Goal: Check status: Check status

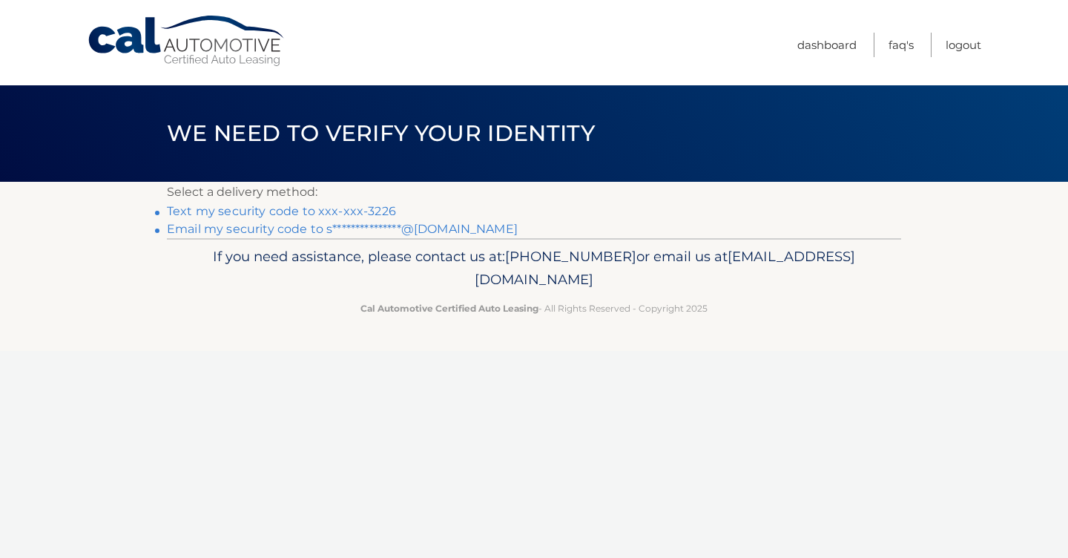
click at [343, 211] on link "Text my security code to xxx-xxx-3226" at bounding box center [281, 211] width 229 height 14
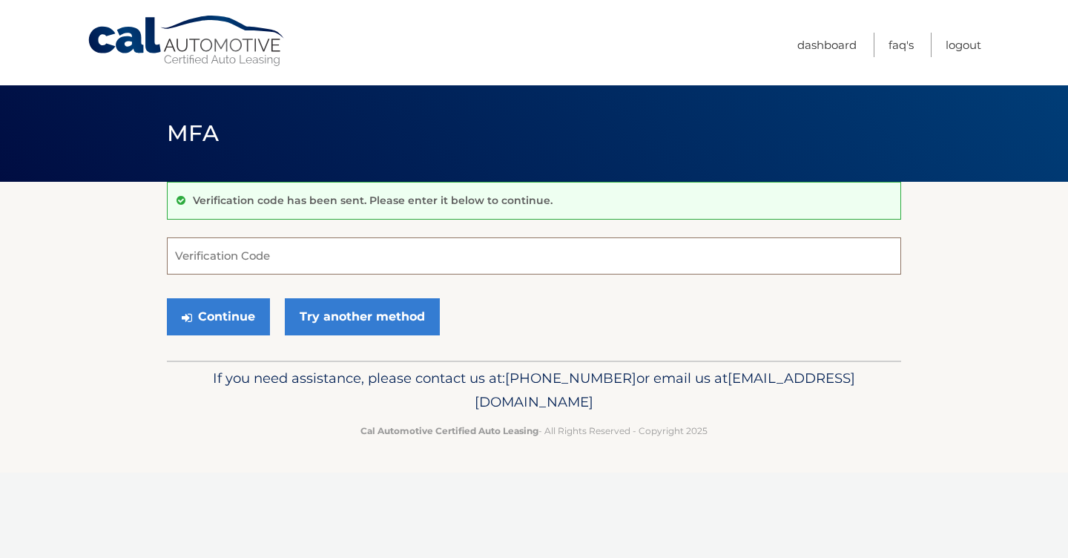
click at [348, 250] on input "Verification Code" at bounding box center [534, 255] width 734 height 37
type input "762798"
click at [245, 314] on button "Continue" at bounding box center [218, 316] width 103 height 37
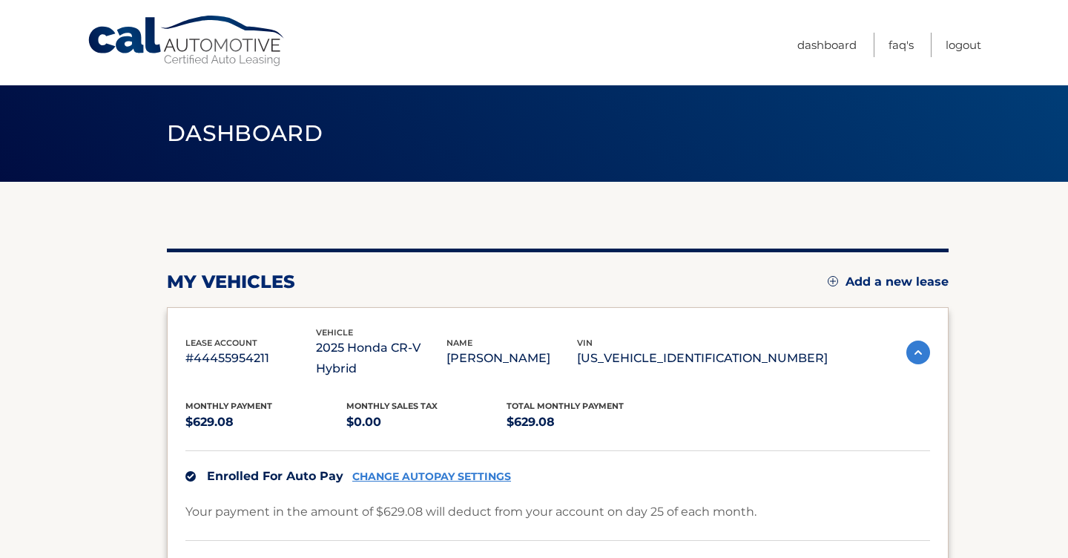
click at [1013, 433] on section "my vehicles Add a new lease lease account #44455954211 vehicle 2025 Honda CR-V …" at bounding box center [534, 516] width 1068 height 669
click at [171, 31] on link "Cal Automotive" at bounding box center [187, 41] width 200 height 53
